Goal: Complete application form

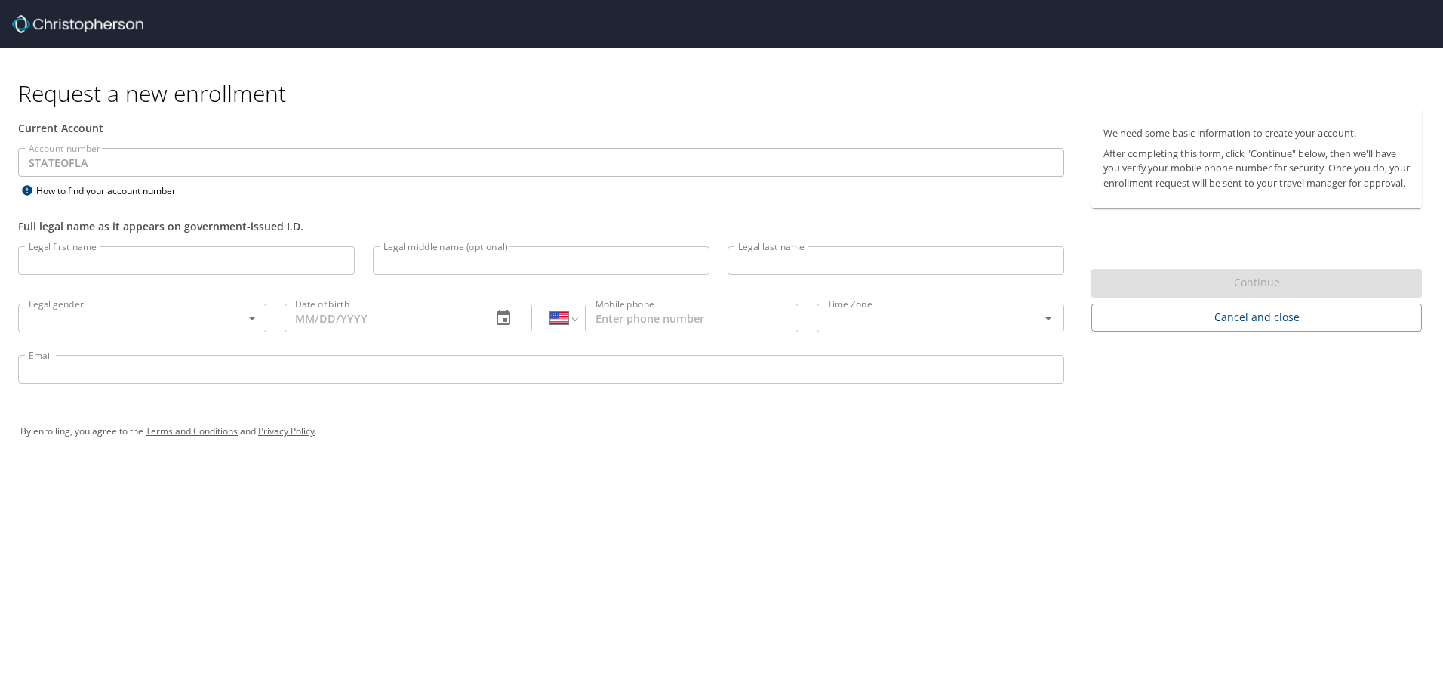
select select "US"
click at [168, 254] on input "Legal first name" at bounding box center [186, 260] width 337 height 29
type input "[PERSON_NAME]"
